Goal: Information Seeking & Learning: Check status

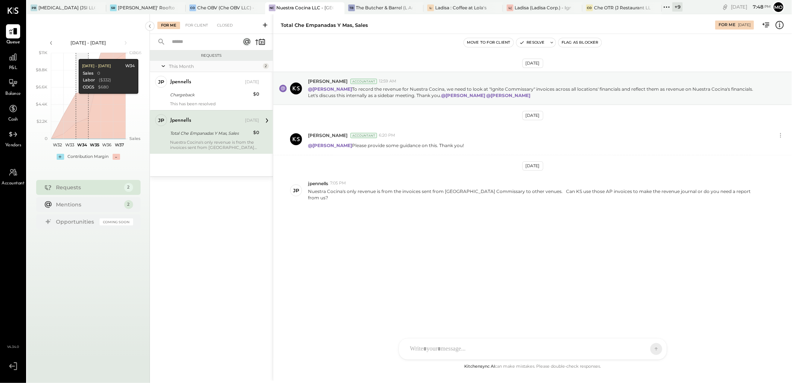
click at [663, 6] on icon at bounding box center [667, 7] width 10 height 10
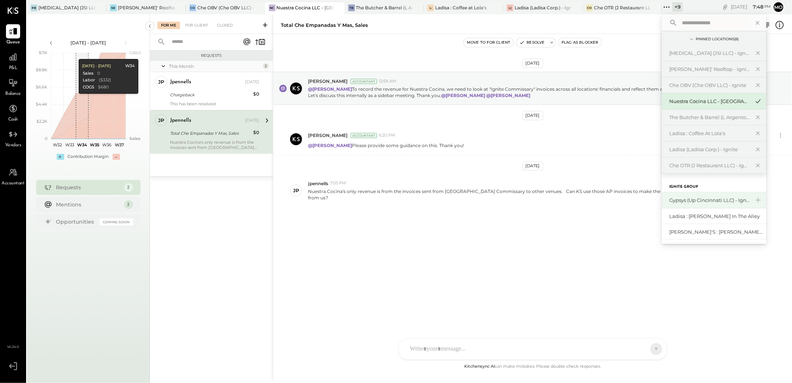
click at [710, 198] on div "Gypsys (Up Cincinnati LLC) - Ignite" at bounding box center [709, 200] width 81 height 7
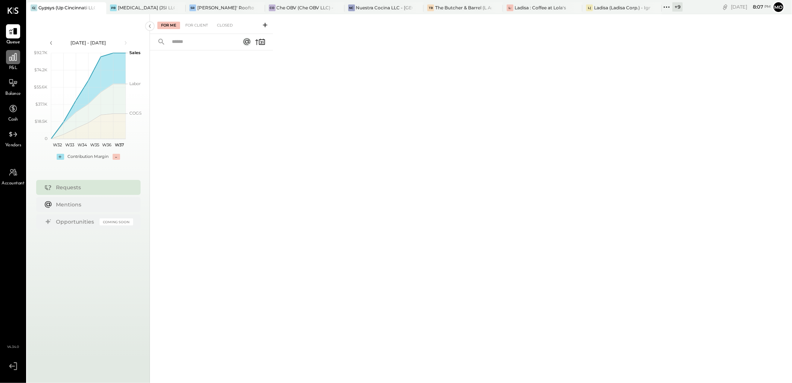
click at [15, 62] on div at bounding box center [13, 57] width 14 height 14
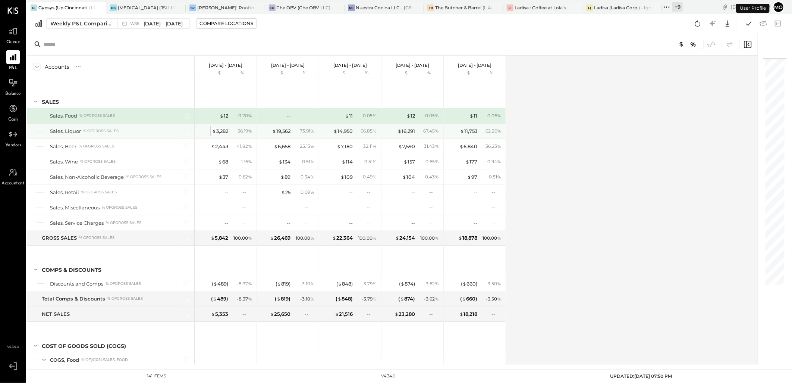
click at [217, 131] on div "$ 3,282" at bounding box center [220, 131] width 16 height 7
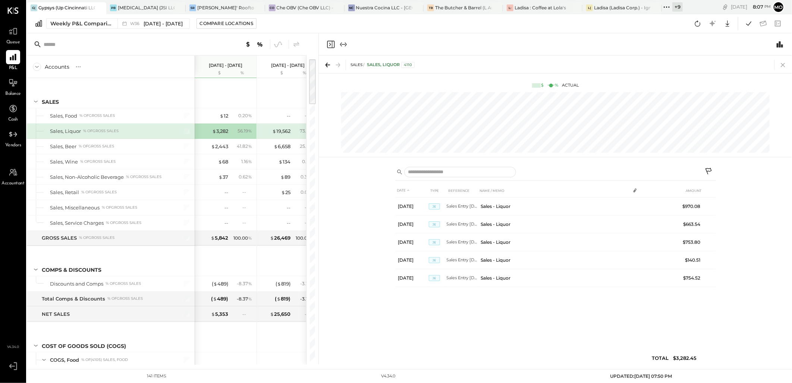
click at [784, 65] on icon at bounding box center [783, 65] width 4 height 4
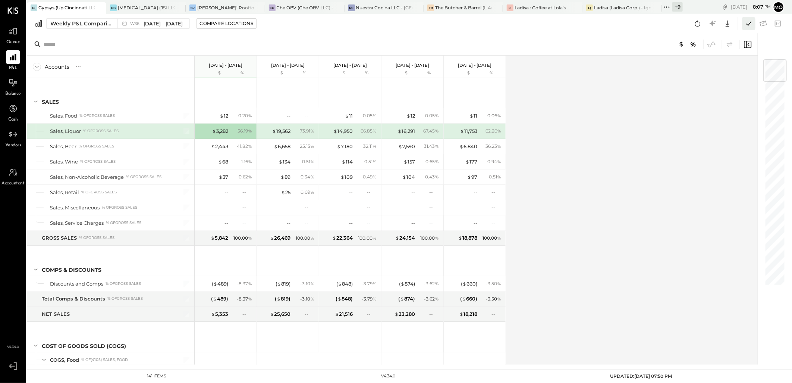
click at [750, 21] on icon at bounding box center [749, 24] width 10 height 10
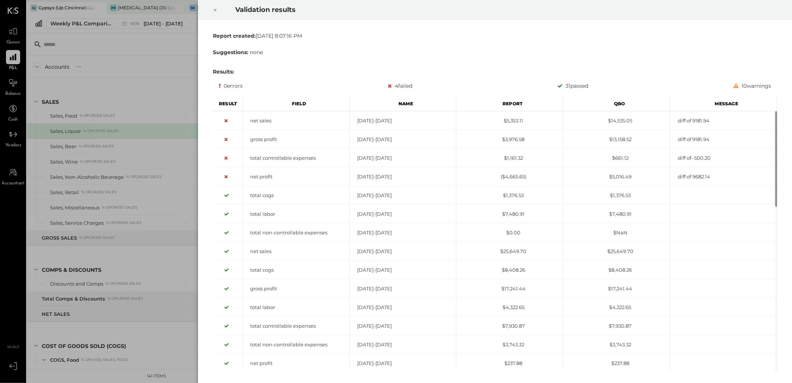
click at [217, 10] on icon at bounding box center [215, 10] width 4 height 9
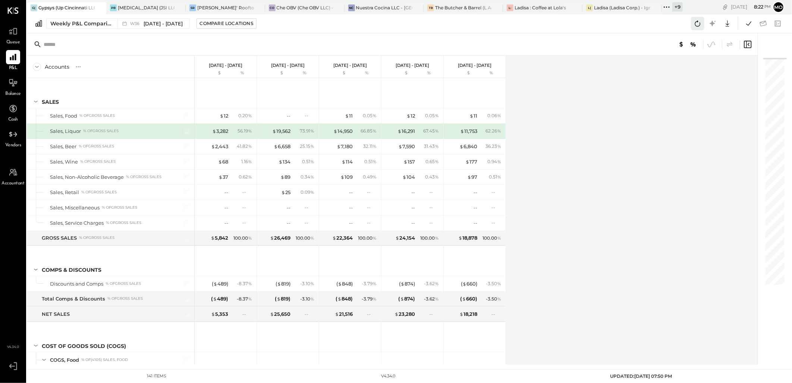
click at [695, 27] on icon at bounding box center [698, 24] width 10 height 10
click at [221, 129] on div "$ 3,282" at bounding box center [220, 131] width 16 height 7
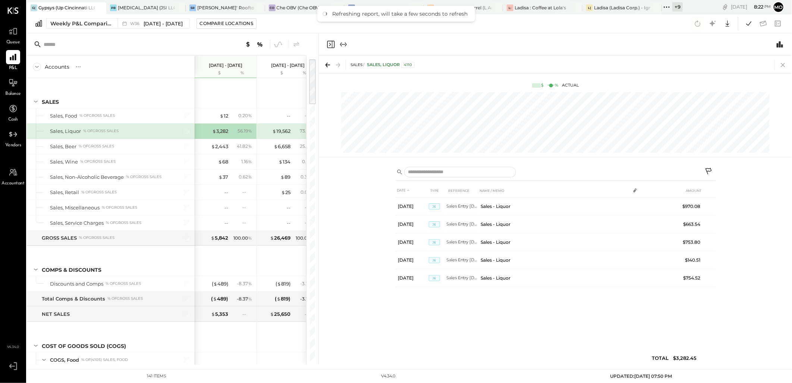
click at [785, 63] on icon at bounding box center [783, 65] width 10 height 10
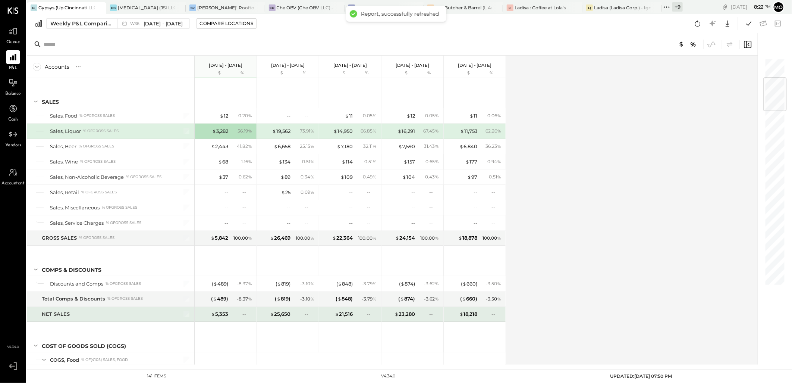
scroll to position [166, 0]
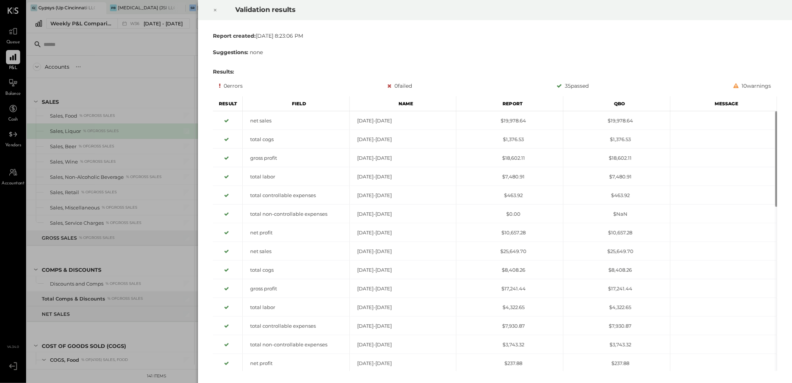
click at [215, 131] on div "Validation results Report created: [DATE] 8:23:06 PM Suggestions: none Results:…" at bounding box center [396, 191] width 792 height 383
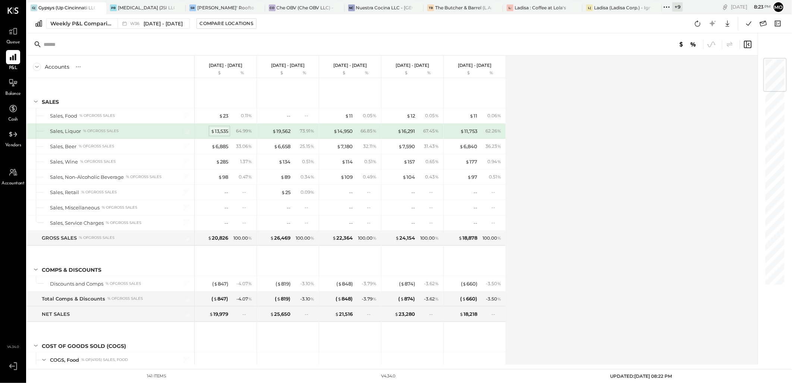
click at [215, 131] on div "$ 13,535" at bounding box center [220, 131] width 18 height 7
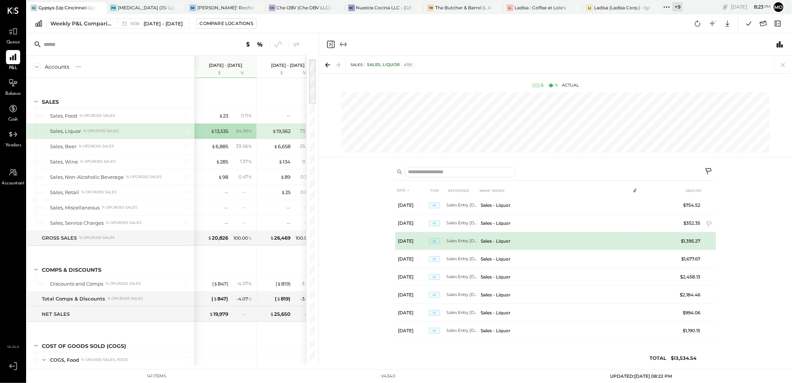
scroll to position [74, 0]
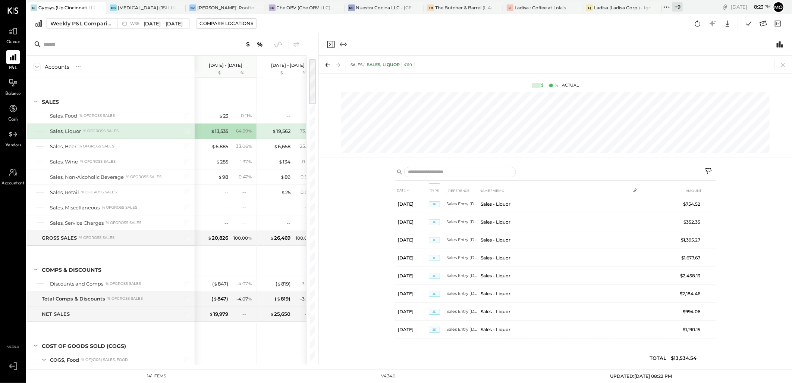
drag, startPoint x: 785, startPoint y: 65, endPoint x: 161, endPoint y: 31, distance: 624.1
click at [785, 65] on icon at bounding box center [783, 65] width 10 height 10
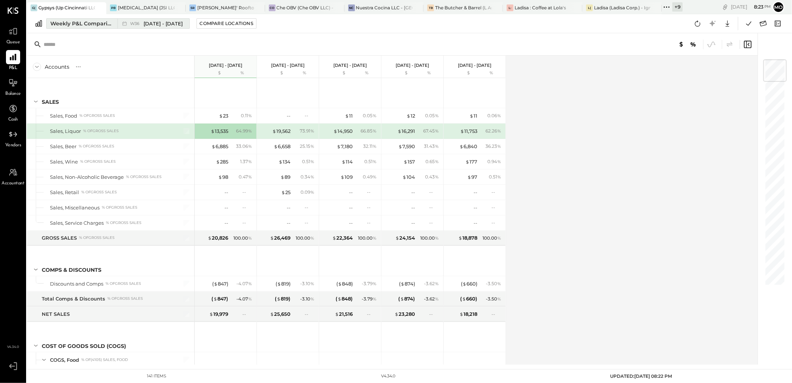
click at [110, 19] on button "Weekly P&L Comparison W36 [DATE] - [DATE]" at bounding box center [118, 23] width 144 height 10
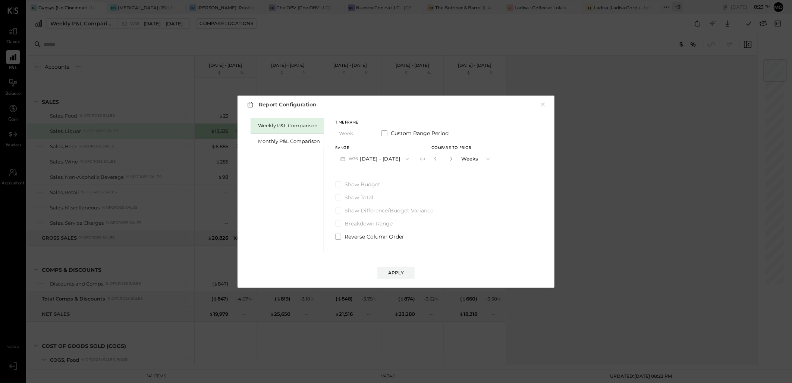
click at [374, 158] on button "W36 [DATE] - [DATE]" at bounding box center [374, 159] width 79 height 14
drag, startPoint x: 377, startPoint y: 158, endPoint x: 446, endPoint y: 169, distance: 70.0
click at [377, 158] on span "[DATE] - [DATE]" at bounding box center [371, 159] width 35 height 6
click at [390, 275] on div "Apply" at bounding box center [396, 272] width 16 height 6
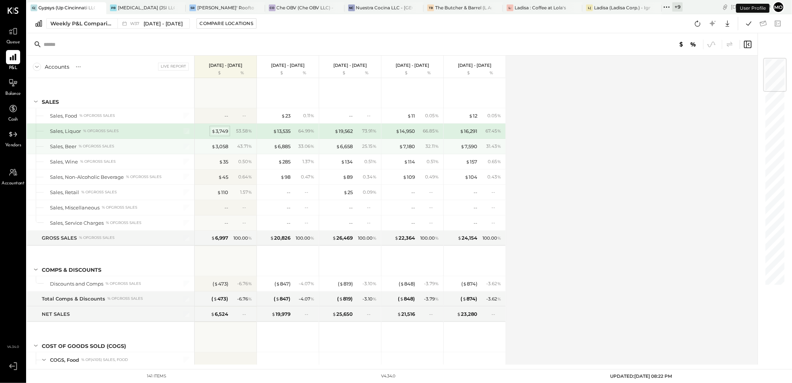
click at [217, 131] on div "$ 3,749" at bounding box center [219, 131] width 17 height 7
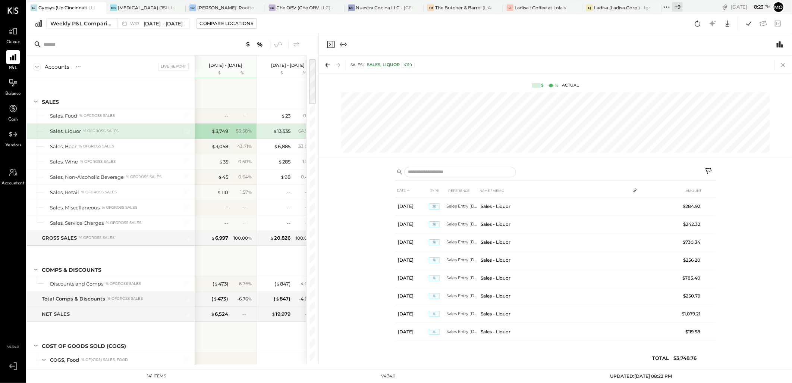
click at [785, 64] on icon at bounding box center [783, 65] width 10 height 10
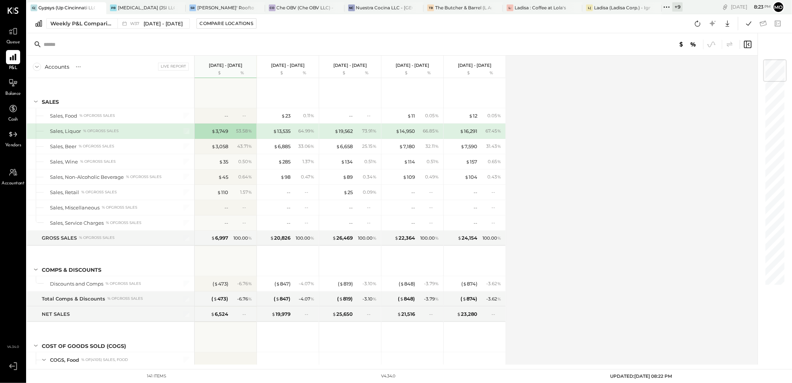
click at [593, 155] on div "Accounts S % GL Live Report [DATE] - [DATE] $ % [DATE] - [DATE] $ % [DATE] - [D…" at bounding box center [393, 210] width 732 height 309
